Goal: Information Seeking & Learning: Check status

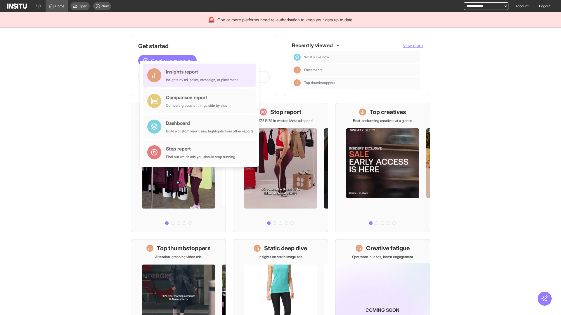
click at [201, 75] on div "Insights report Insights by ad, adset, campaign, or placement" at bounding box center [202, 75] width 72 height 14
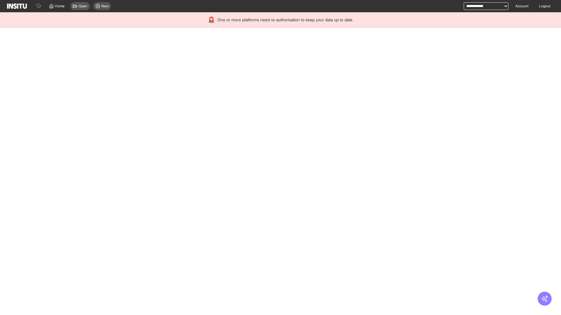
select select "**"
